Goal: Task Accomplishment & Management: Use online tool/utility

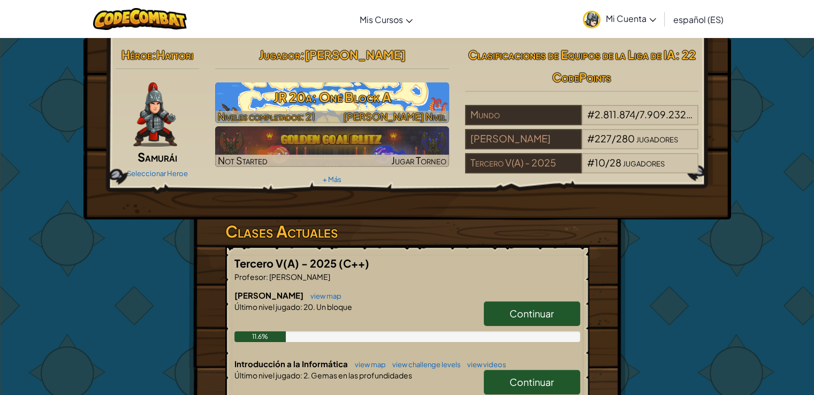
click at [287, 97] on h3 "JR 20a: One Block A" at bounding box center [332, 97] width 234 height 24
select select "es-ES"
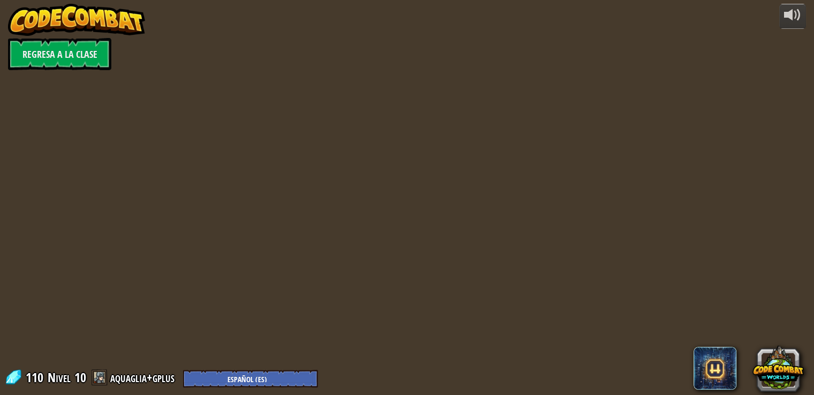
select select "es-ES"
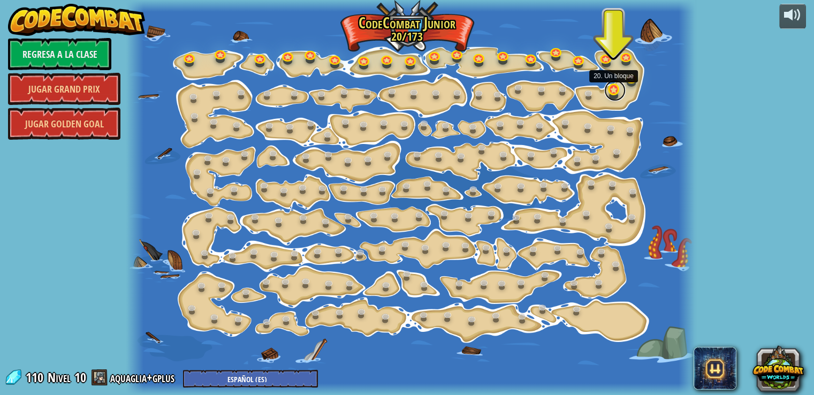
click at [612, 90] on link at bounding box center [614, 90] width 21 height 21
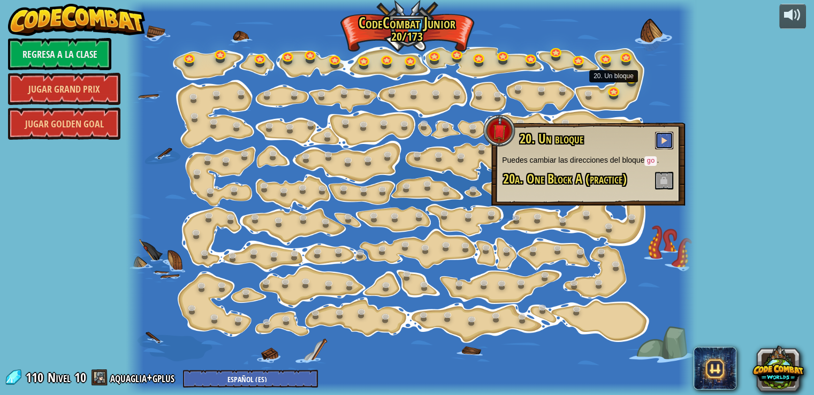
click at [668, 142] on button at bounding box center [664, 141] width 18 height 18
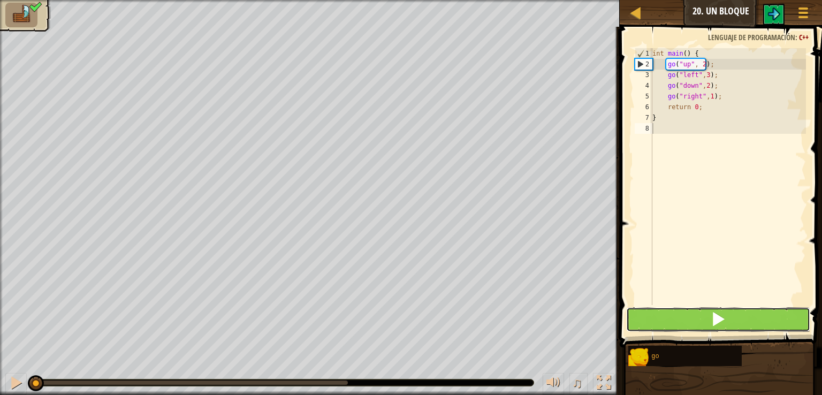
click at [667, 315] on button at bounding box center [718, 319] width 184 height 25
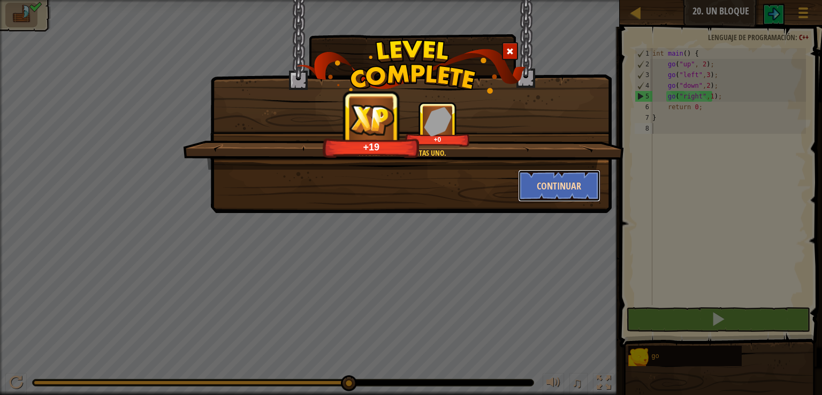
click at [557, 191] on button "Continuar" at bounding box center [559, 186] width 83 height 32
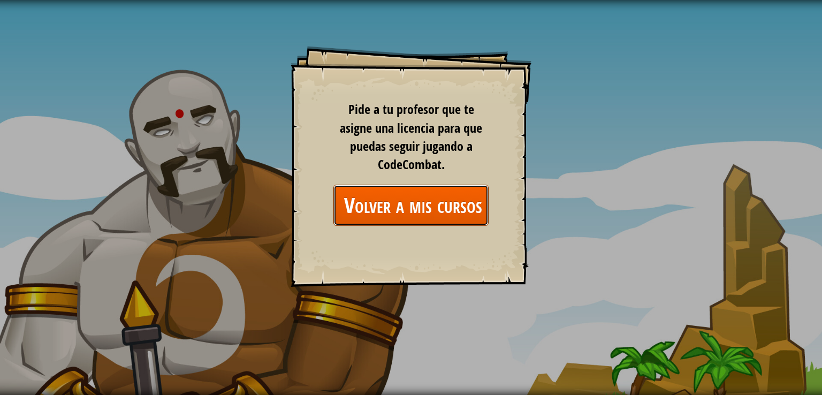
click at [458, 215] on link "Volver a mis cursos" at bounding box center [410, 205] width 155 height 41
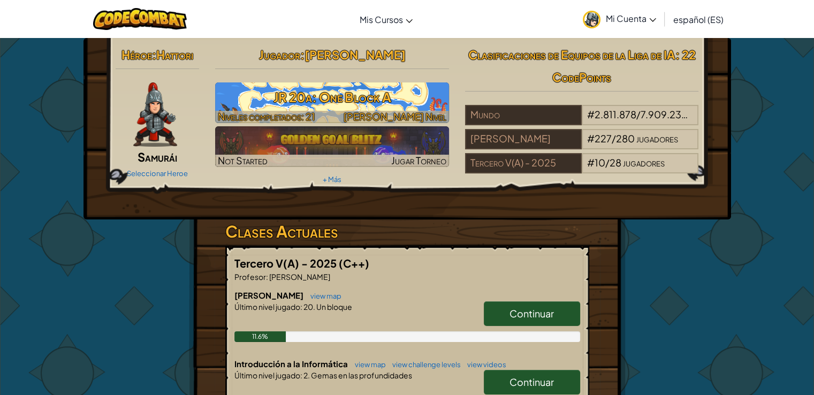
click at [372, 94] on h3 "JR 20a: One Block A" at bounding box center [332, 97] width 234 height 24
select select "es-ES"
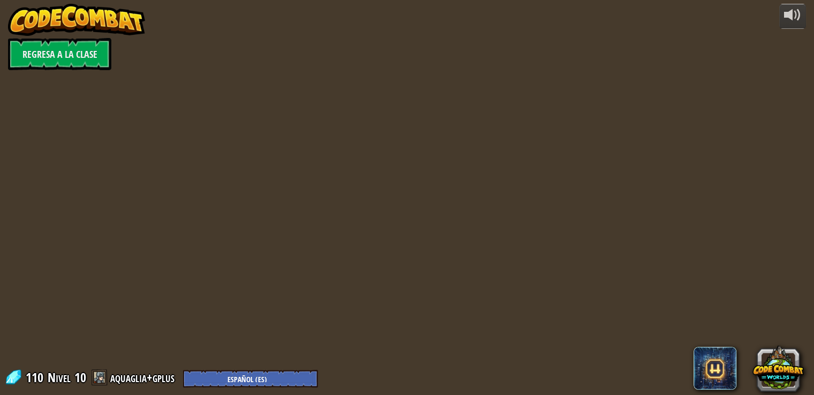
select select "es-ES"
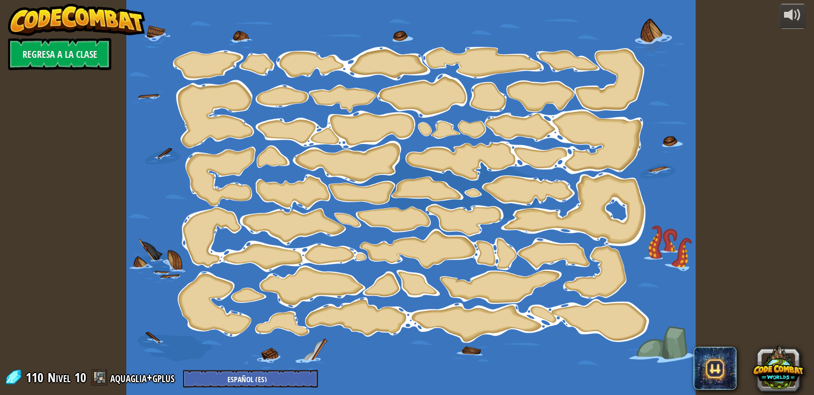
select select "es-ES"
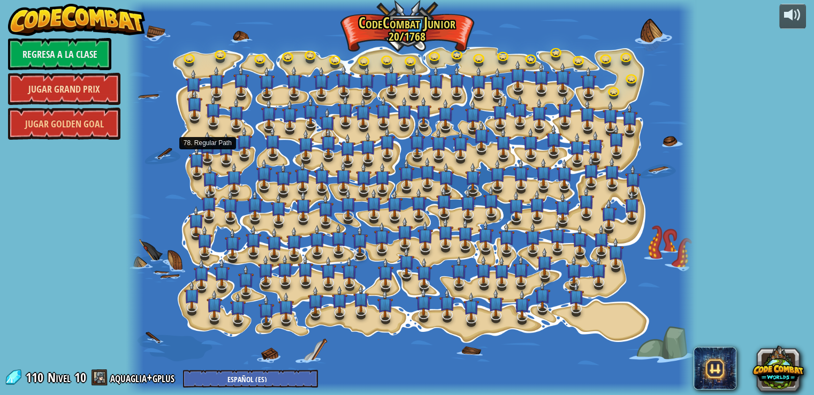
select select "es-ES"
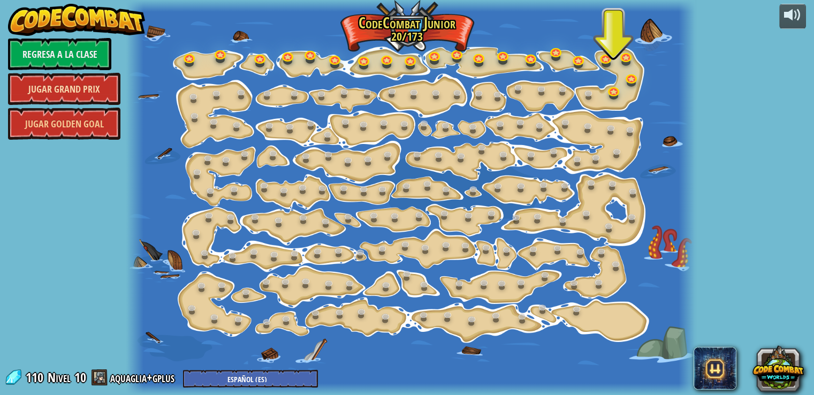
click at [82, 90] on link "Jugar Grand Prix" at bounding box center [64, 89] width 112 height 32
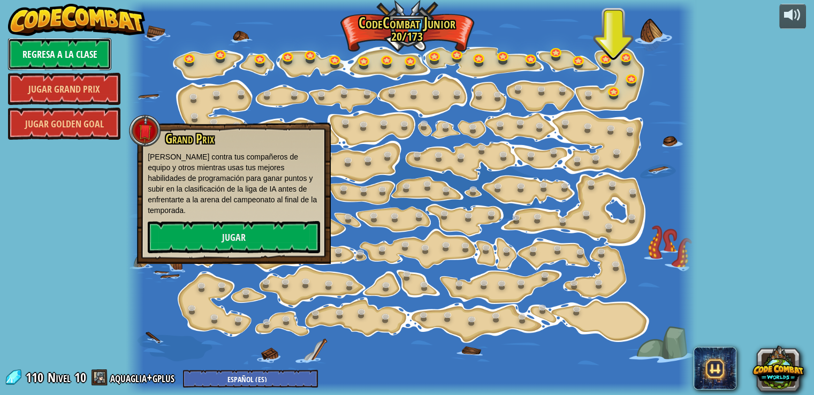
click at [55, 45] on link "Regresa a la clase" at bounding box center [59, 54] width 103 height 32
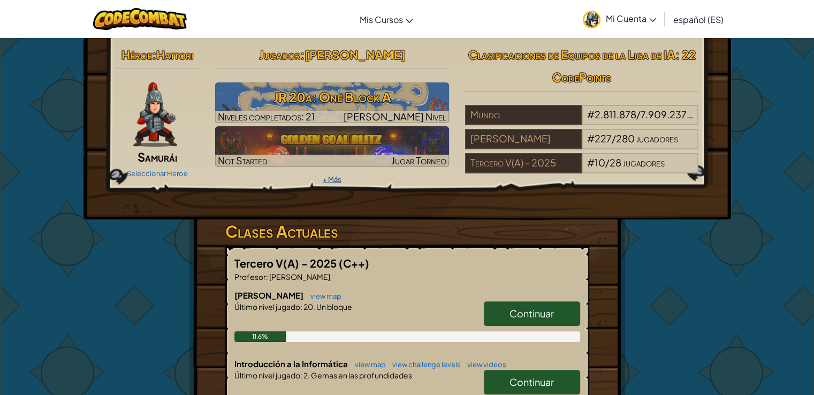
click at [331, 176] on link "+ Más" at bounding box center [332, 179] width 19 height 9
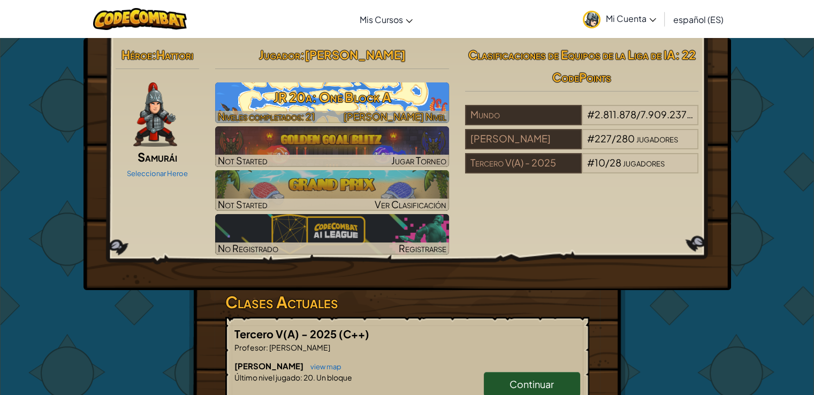
click at [373, 90] on h3 "JR 20a: One Block A" at bounding box center [332, 97] width 234 height 24
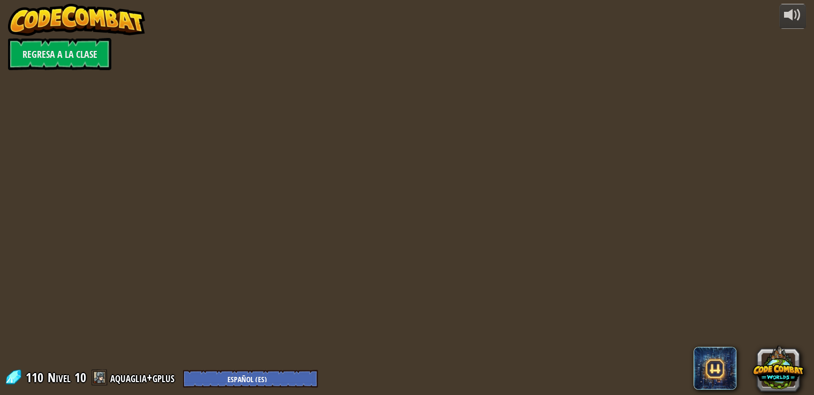
select select "es-ES"
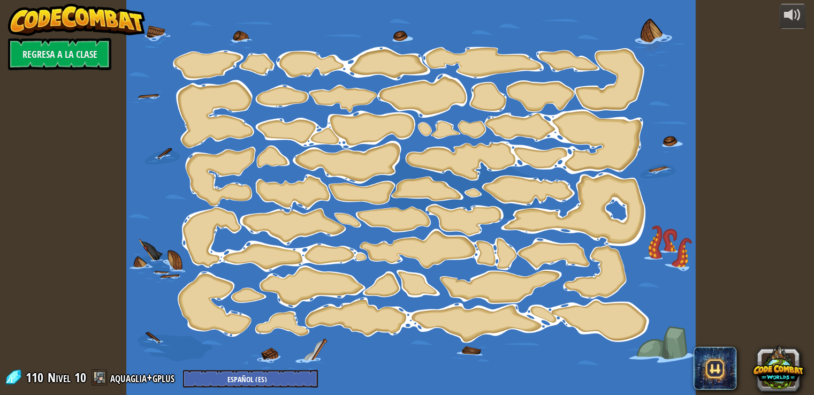
select select "es-ES"
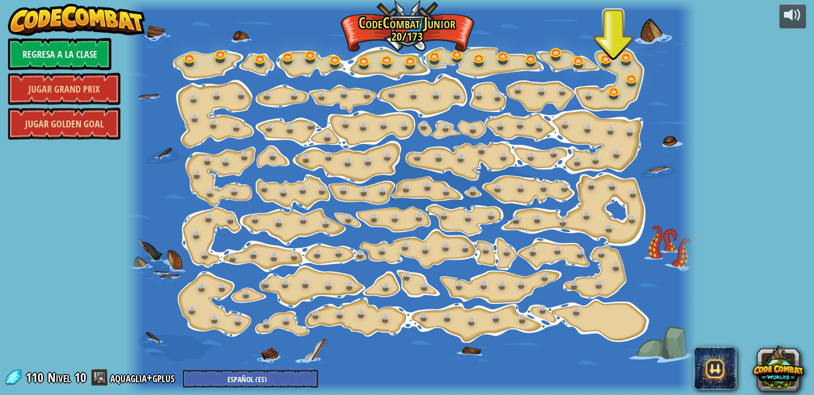
click at [93, 123] on link "Jugar Golden Goal" at bounding box center [64, 124] width 112 height 32
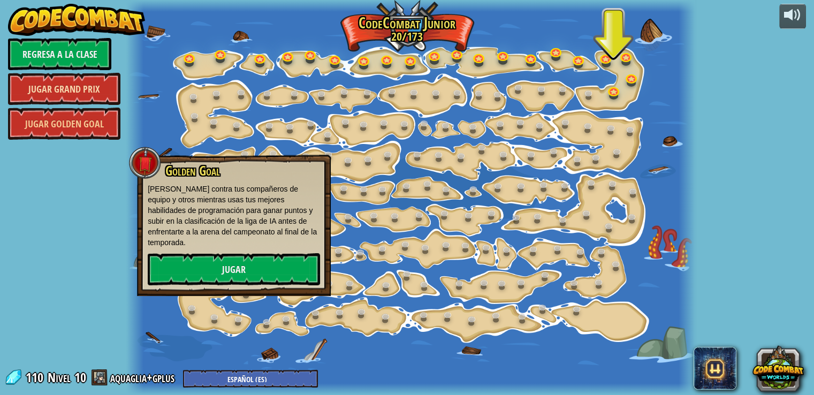
click at [114, 82] on link "Jugar Grand Prix" at bounding box center [64, 89] width 112 height 32
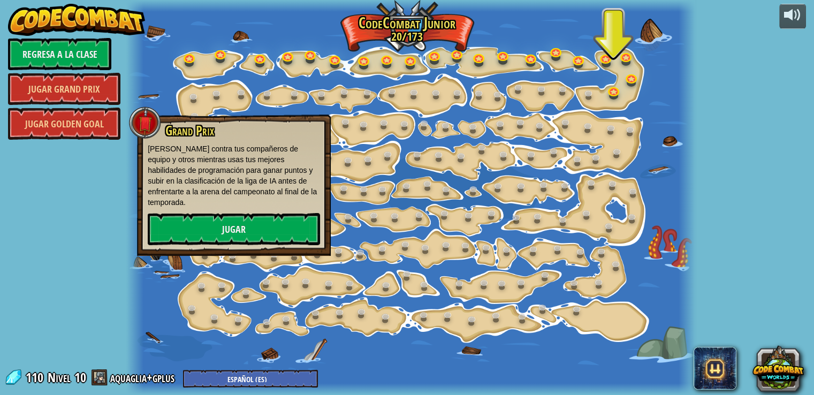
click at [769, 191] on div "powered by Regresa a la clase Jugar Grand Prix Jugar Golden Goal 15. Cambio de …" at bounding box center [407, 197] width 814 height 395
click at [92, 61] on link "Regresa a la clase" at bounding box center [59, 54] width 103 height 32
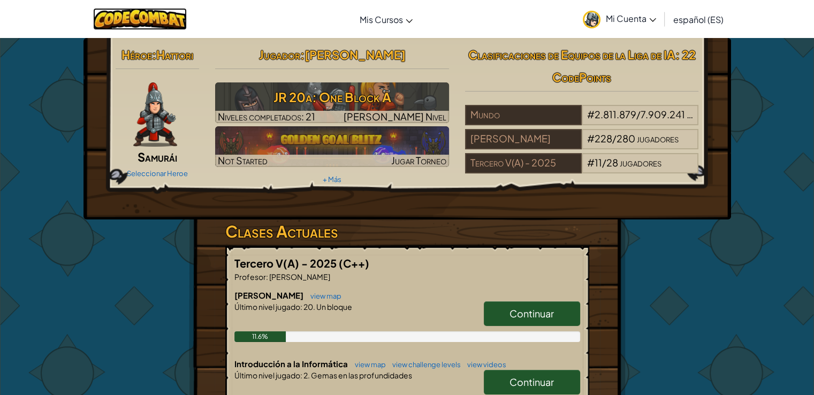
click at [153, 17] on img at bounding box center [140, 19] width 94 height 22
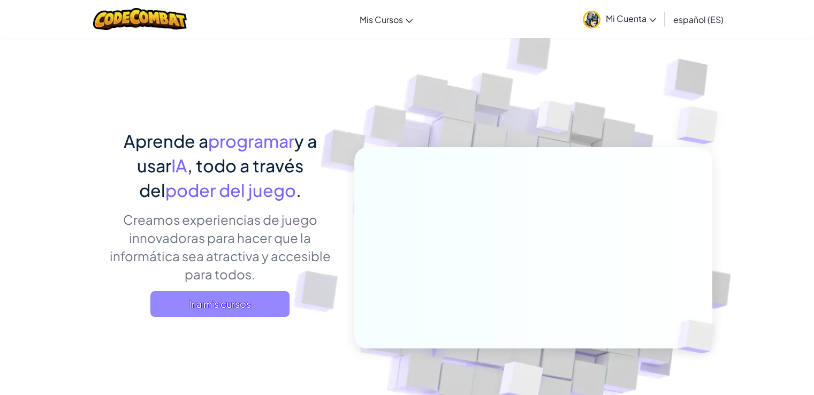
drag, startPoint x: 153, startPoint y: 17, endPoint x: 203, endPoint y: 313, distance: 300.7
click at [203, 313] on span "Ir a mis cursos" at bounding box center [219, 304] width 139 height 26
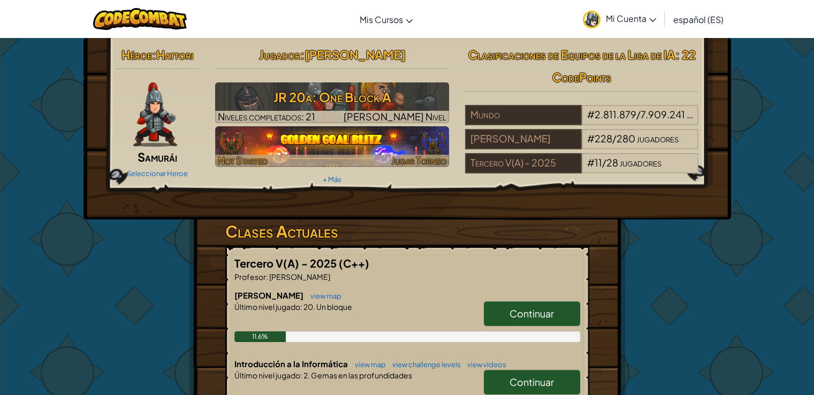
click at [306, 147] on img at bounding box center [332, 146] width 234 height 41
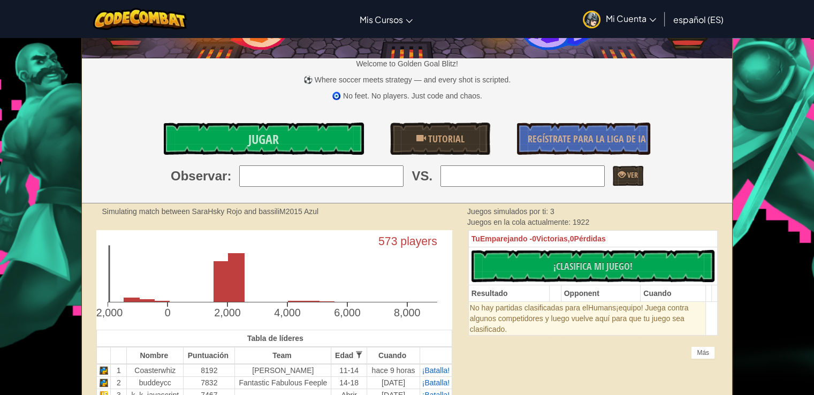
scroll to position [161, 0]
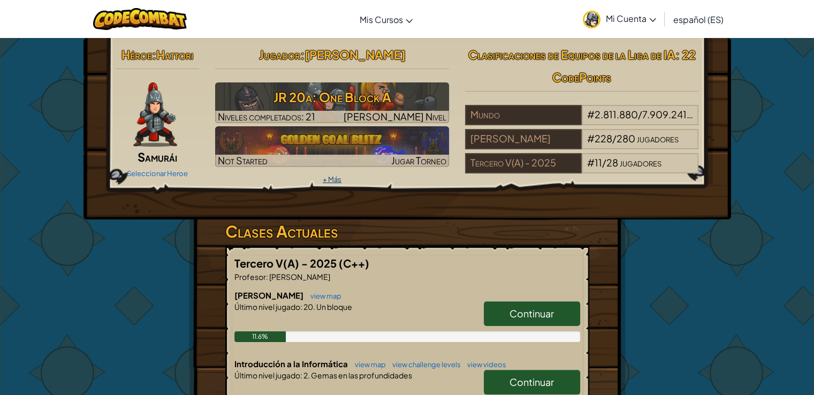
click at [333, 178] on link "+ Más" at bounding box center [332, 179] width 19 height 9
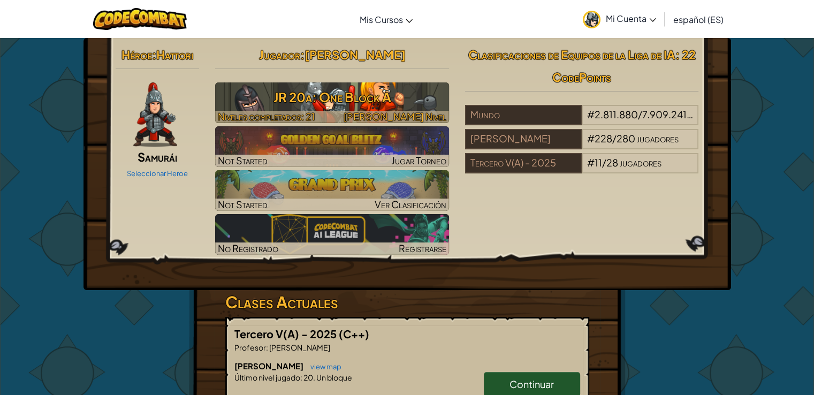
click at [337, 90] on h3 "JR 20a: One Block A" at bounding box center [332, 97] width 234 height 24
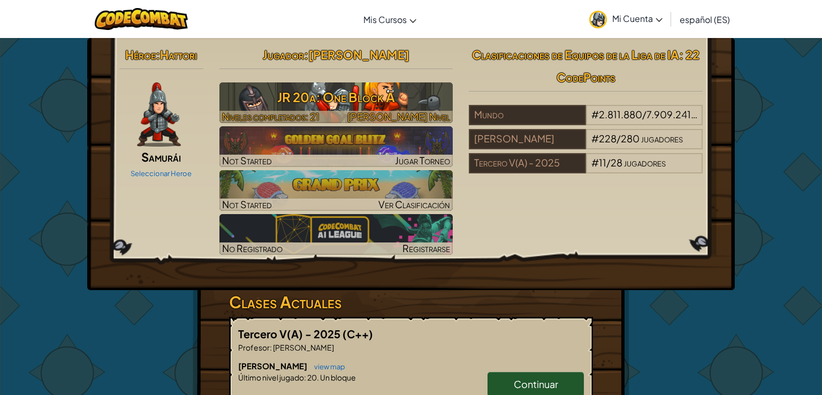
select select "es-ES"
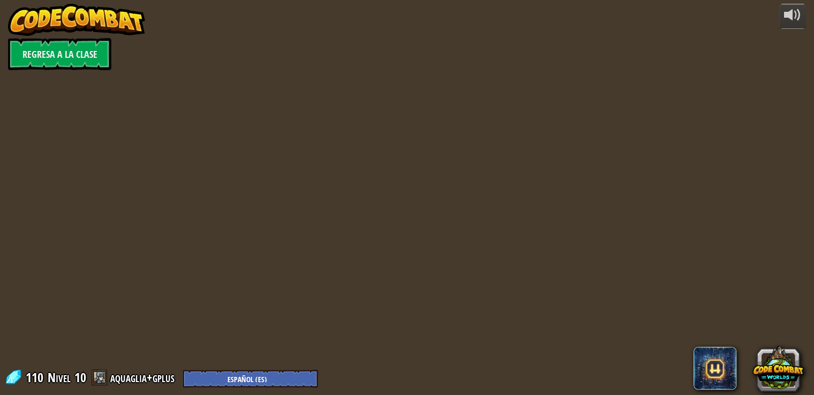
select select "es-ES"
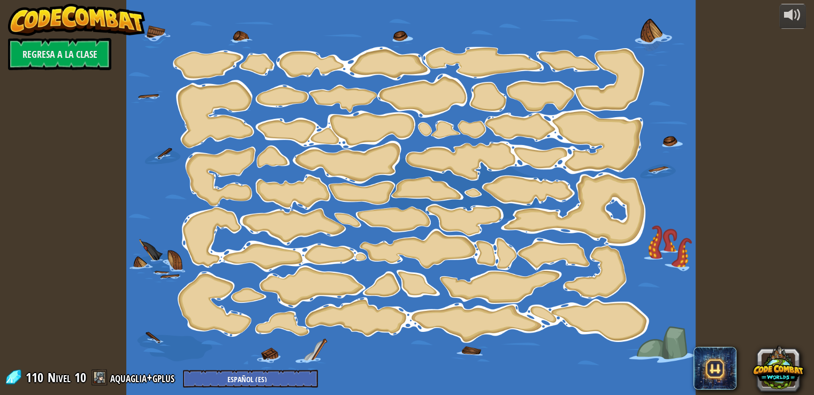
select select "es-ES"
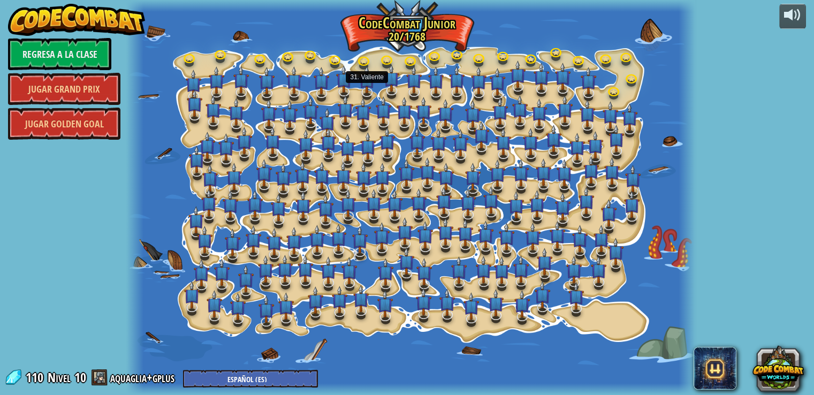
select select "es-ES"
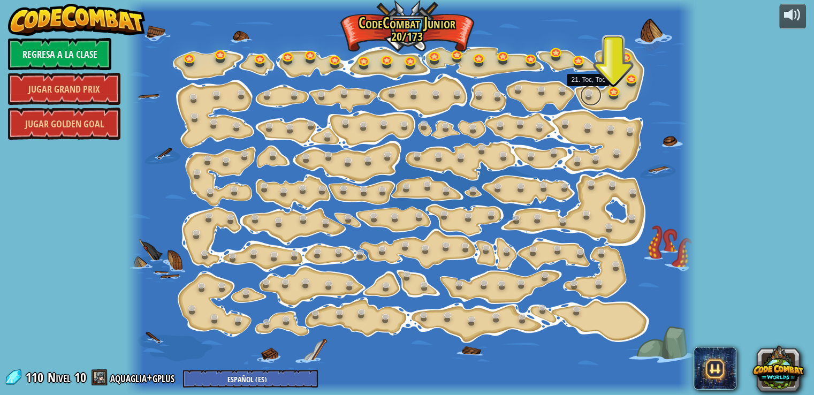
click at [589, 99] on link at bounding box center [590, 95] width 21 height 21
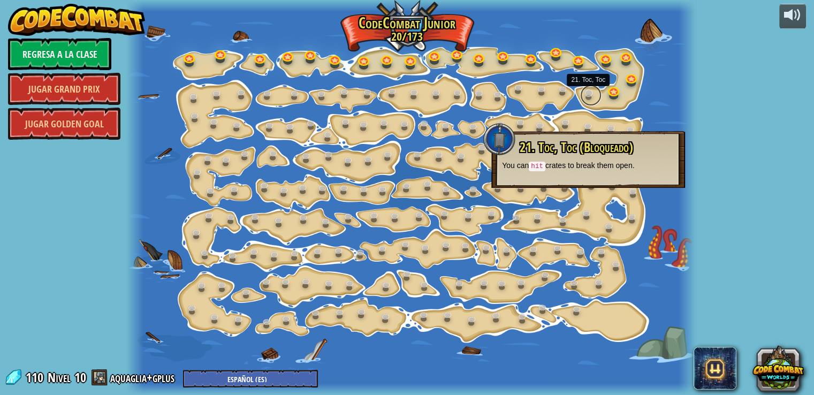
click at [586, 100] on link at bounding box center [590, 95] width 21 height 21
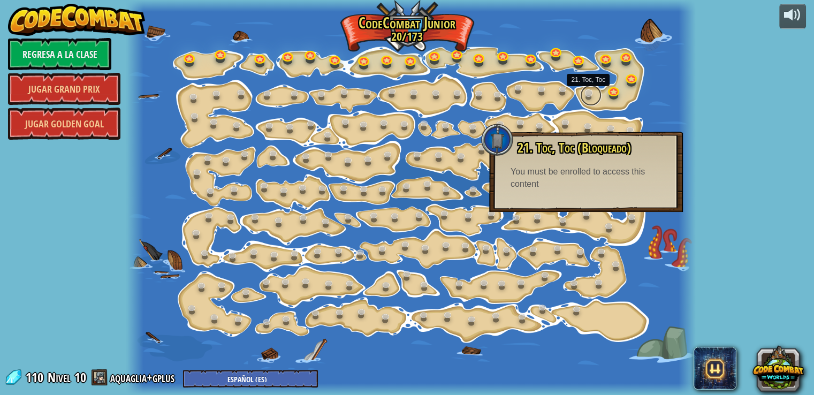
click at [586, 100] on link at bounding box center [590, 95] width 21 height 21
click at [586, 98] on link at bounding box center [590, 95] width 21 height 21
click at [585, 97] on link at bounding box center [590, 95] width 21 height 21
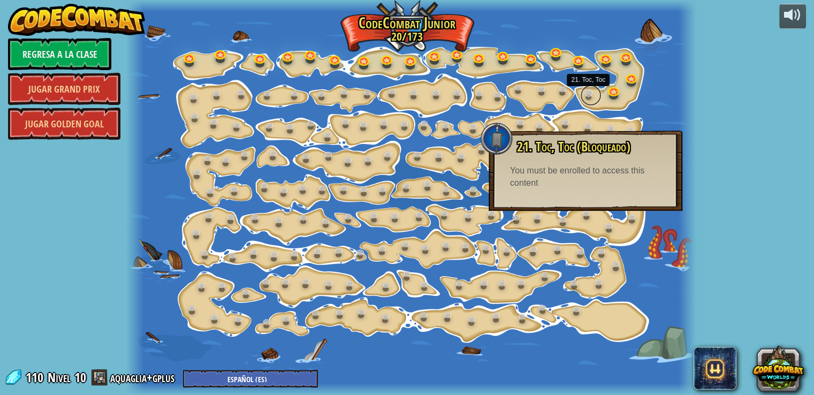
click at [586, 94] on link at bounding box center [590, 95] width 21 height 21
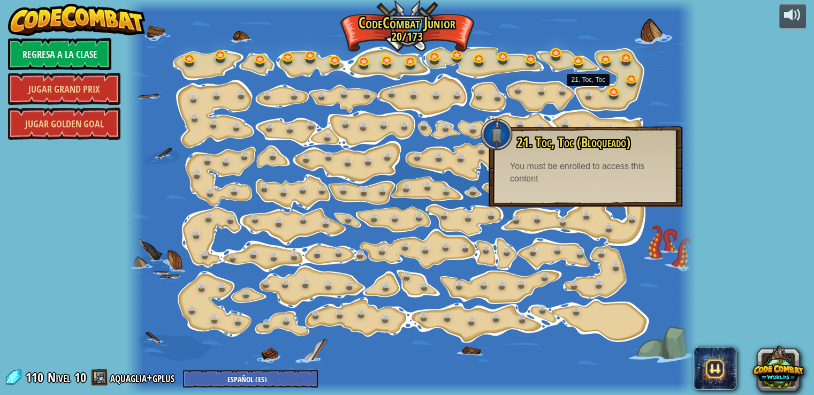
click at [423, 21] on div at bounding box center [411, 197] width 570 height 395
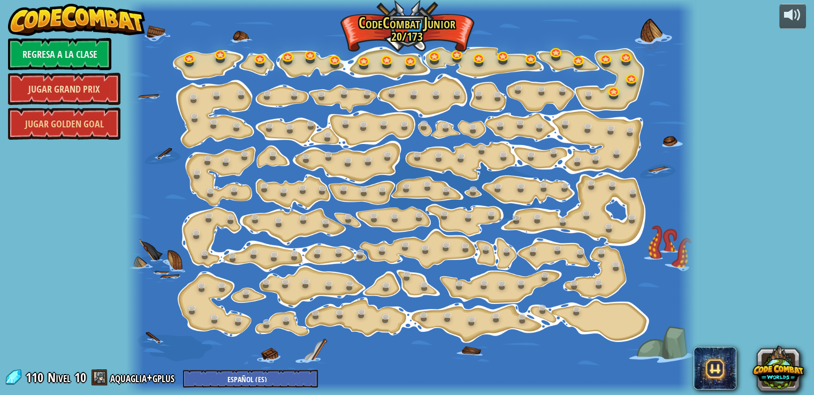
click at [60, 90] on link "Jugar Grand Prix" at bounding box center [64, 89] width 112 height 32
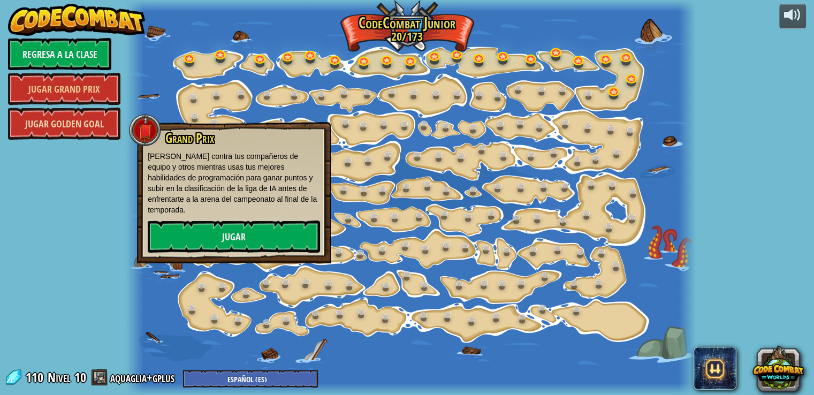
click at [75, 130] on link "Jugar Golden Goal" at bounding box center [64, 124] width 112 height 32
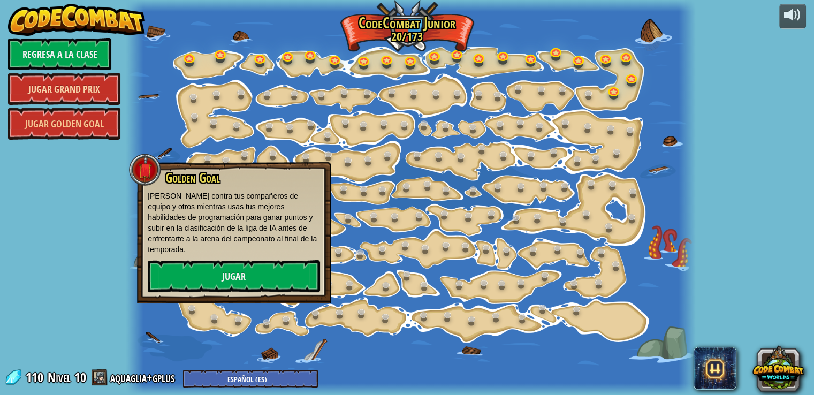
click at [111, 83] on link "Jugar Grand Prix" at bounding box center [64, 89] width 112 height 32
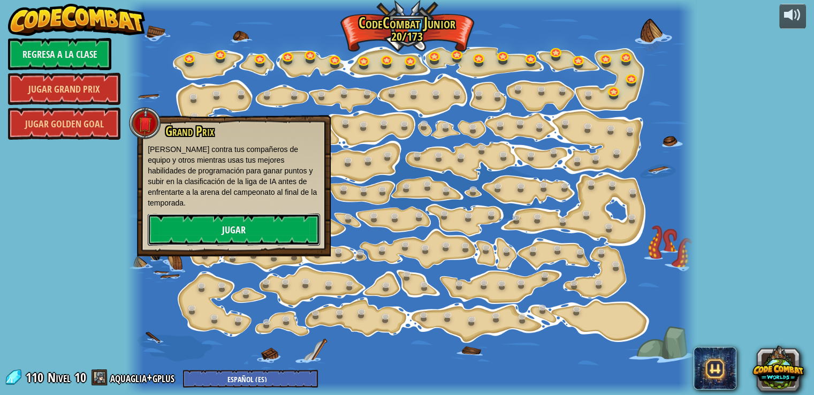
click at [192, 232] on link "Jugar" at bounding box center [234, 230] width 172 height 32
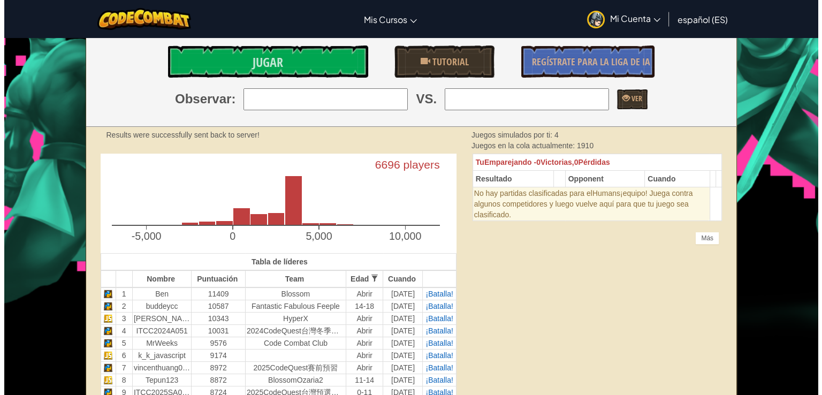
scroll to position [54, 0]
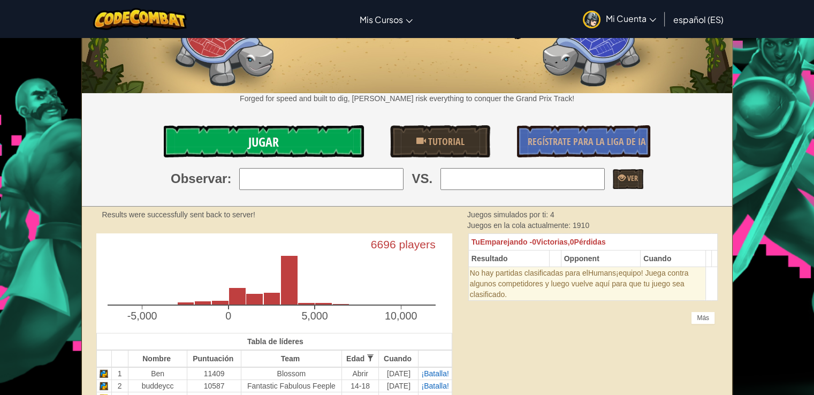
click at [281, 146] on link "Jugar" at bounding box center [264, 141] width 200 height 32
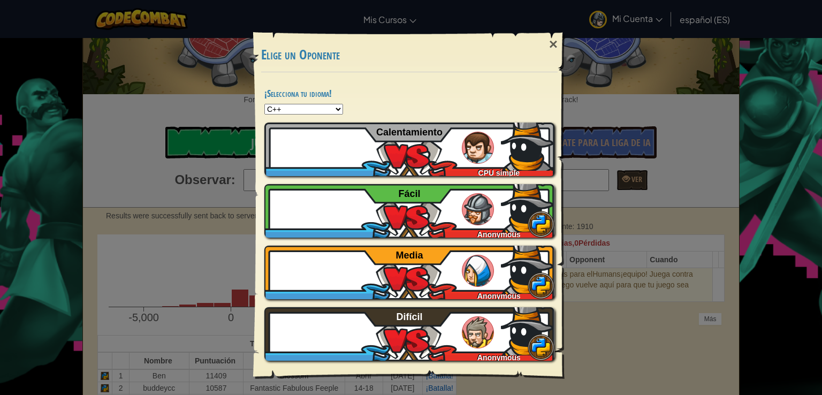
click at [313, 108] on select "Python JavaScript CoffeeScript Lua C++ Java (Experimental)" at bounding box center [303, 109] width 79 height 11
select select "python"
click at [264, 104] on select "Python JavaScript CoffeeScript Lua C++ Java (Experimental)" at bounding box center [303, 109] width 79 height 11
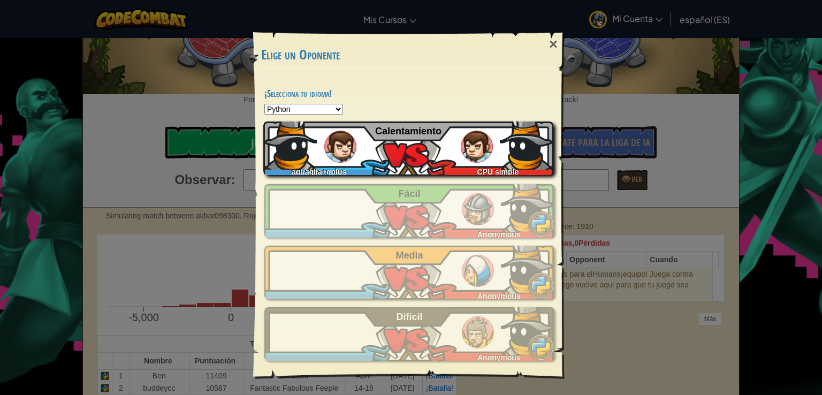
click at [313, 142] on img at bounding box center [290, 143] width 54 height 54
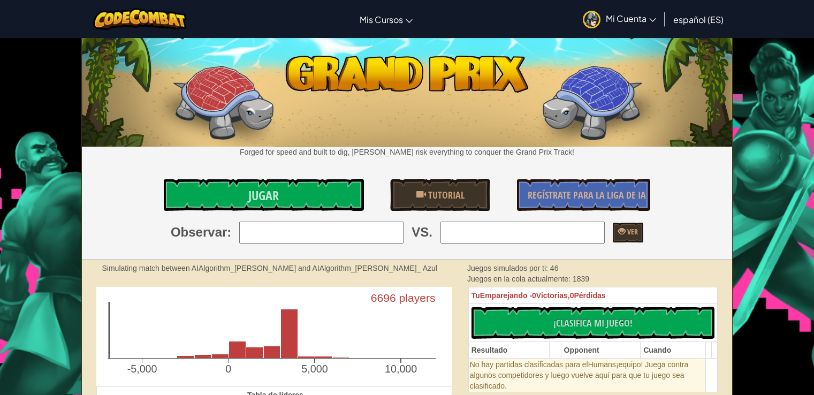
scroll to position [156, 0]
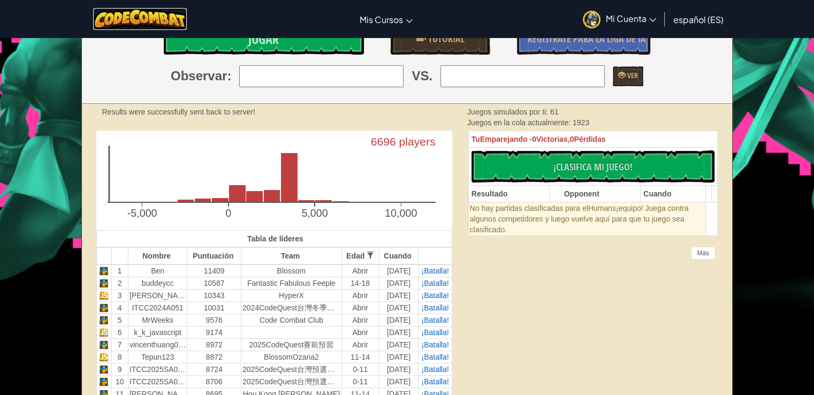
click at [116, 10] on img at bounding box center [140, 19] width 94 height 22
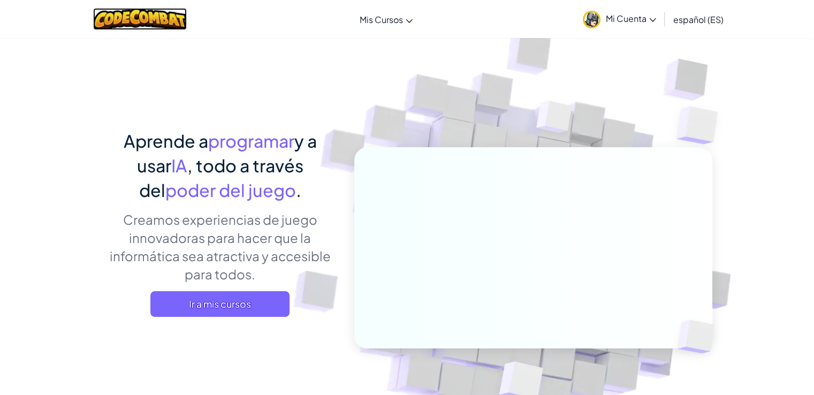
click at [139, 20] on img at bounding box center [140, 19] width 94 height 22
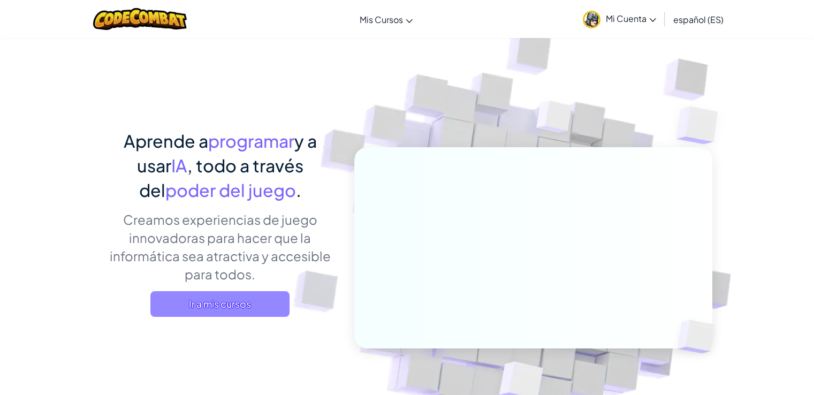
click at [245, 310] on span "Ir a mis cursos" at bounding box center [219, 304] width 139 height 26
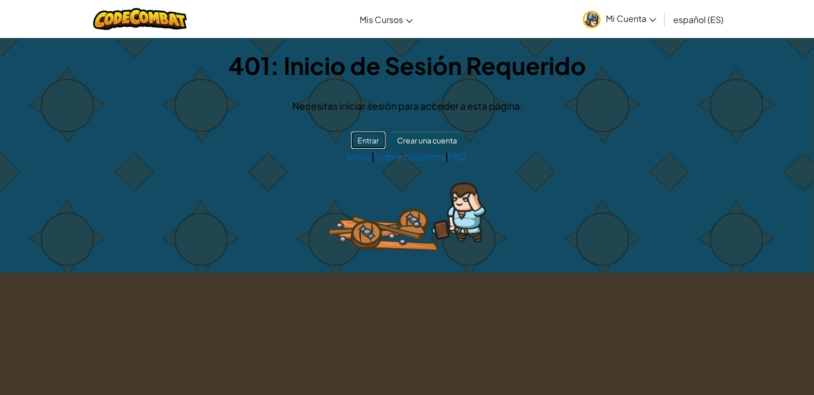
click at [374, 138] on button "Entrar" at bounding box center [368, 140] width 34 height 17
